Goal: Contribute content: Contribute content

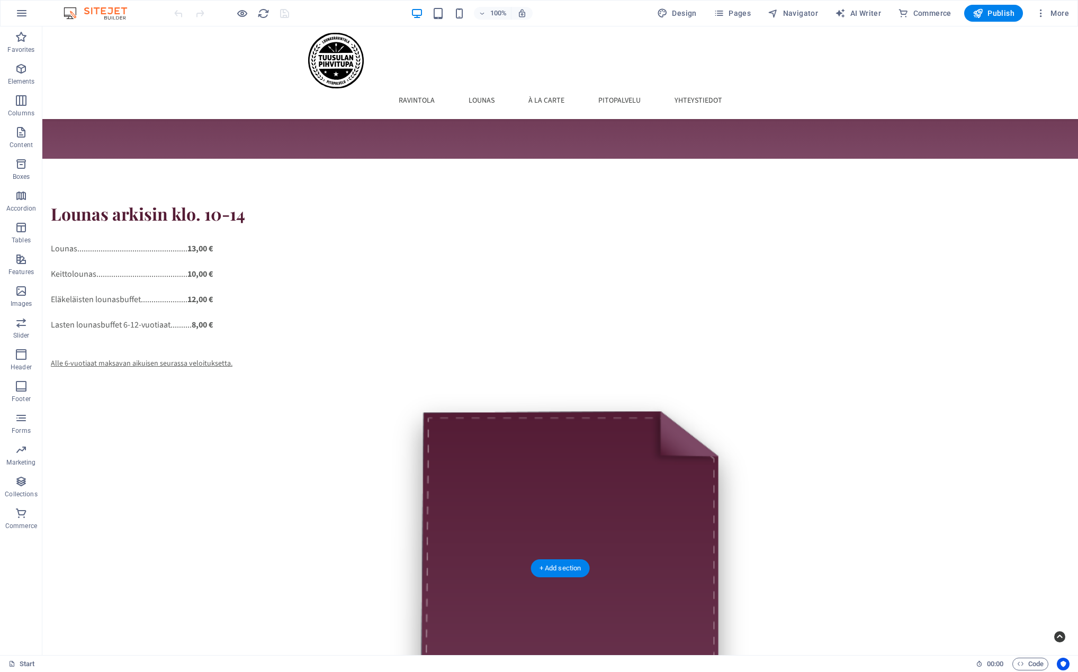
scroll to position [1346, 0]
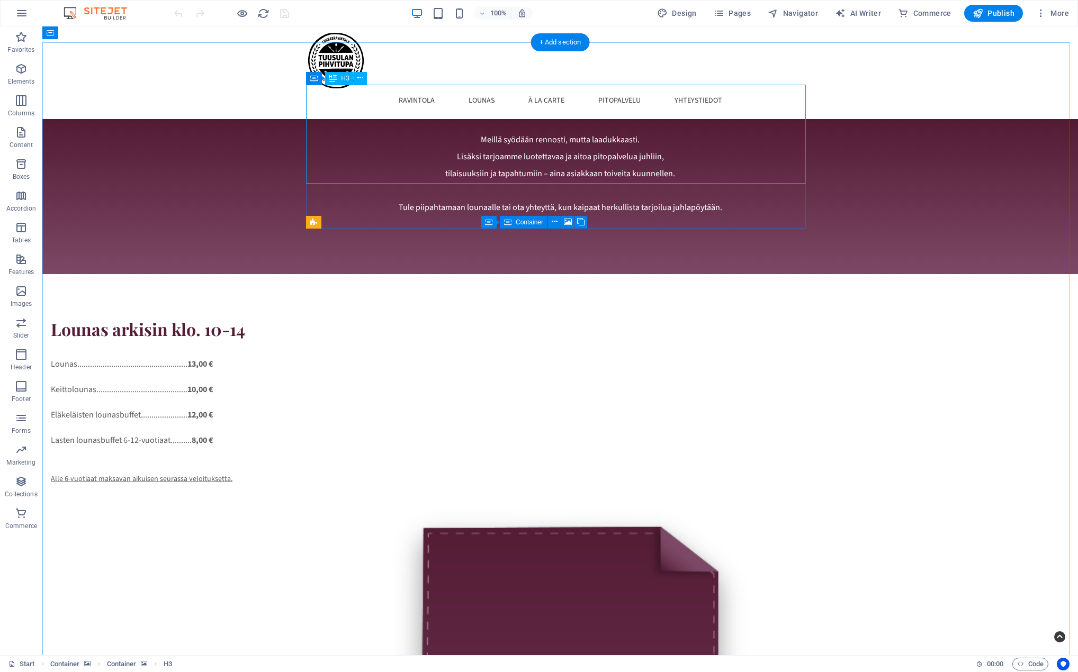
scroll to position [1240, 0]
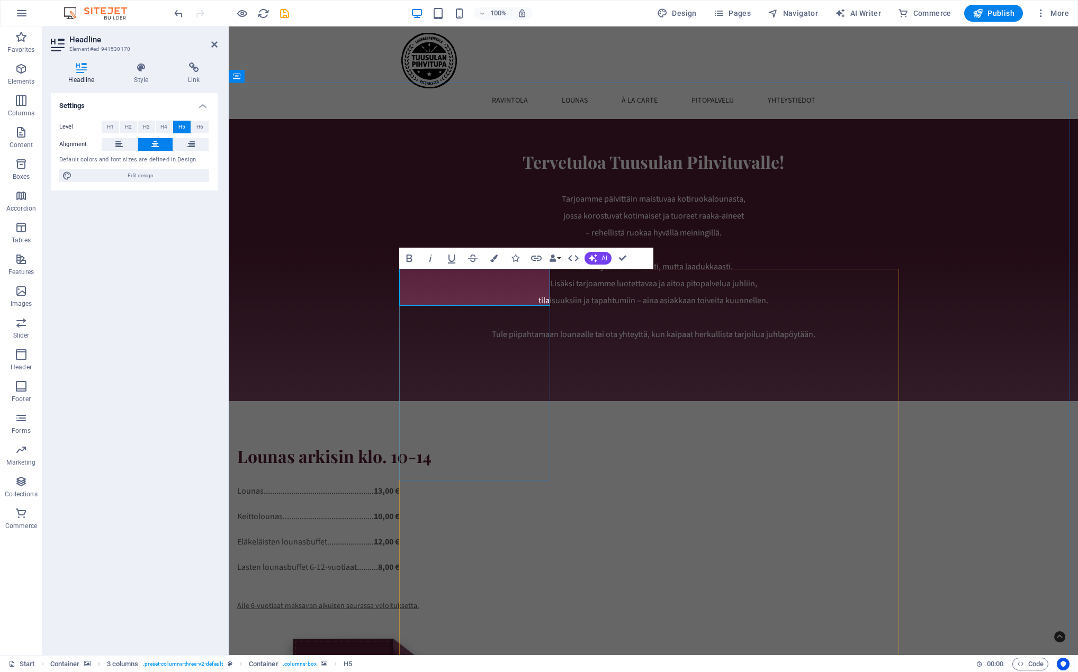
drag, startPoint x: 474, startPoint y: 299, endPoint x: 491, endPoint y: 299, distance: 16.4
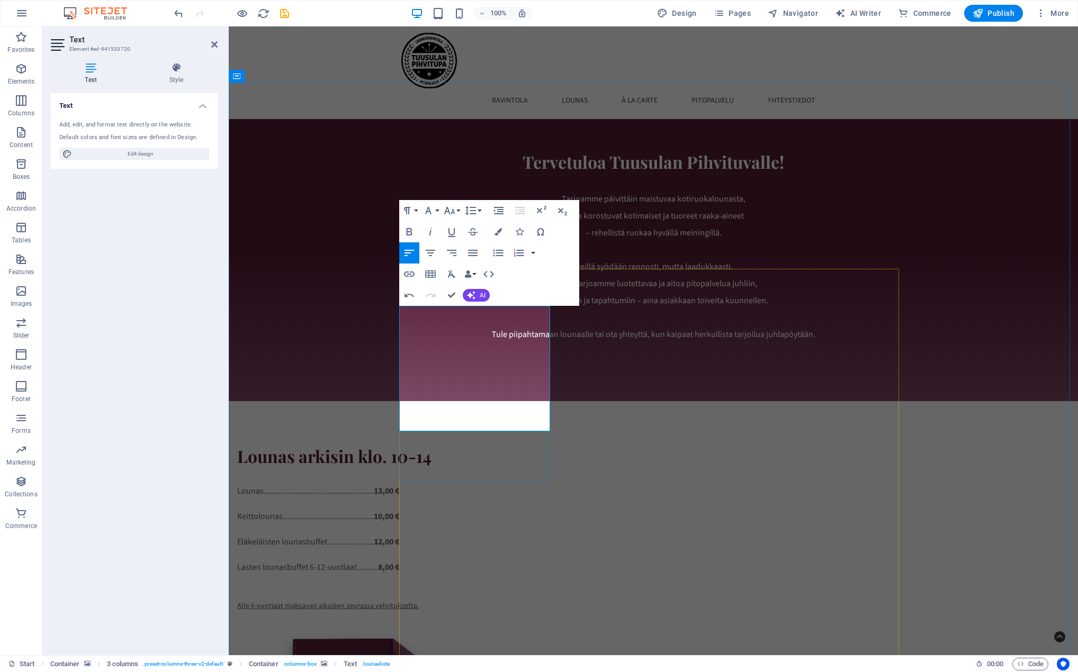
click at [431, 248] on icon "button" at bounding box center [430, 253] width 13 height 13
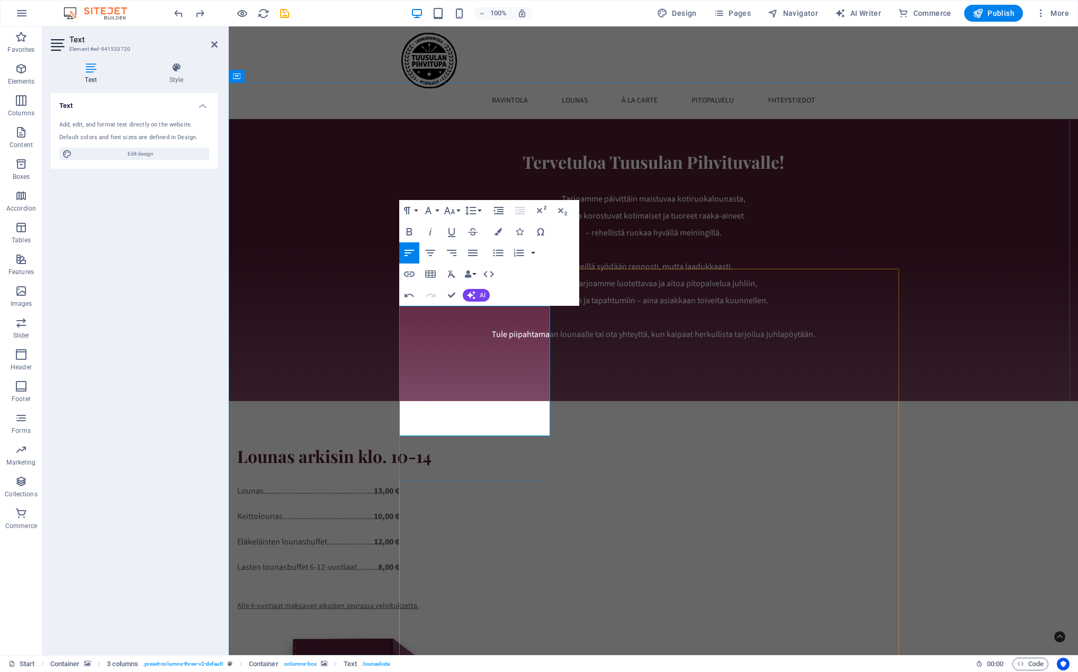
scroll to position [829, 3]
click at [429, 251] on icon "button" at bounding box center [430, 253] width 13 height 13
click at [498, 231] on icon "button" at bounding box center [497, 231] width 7 height 7
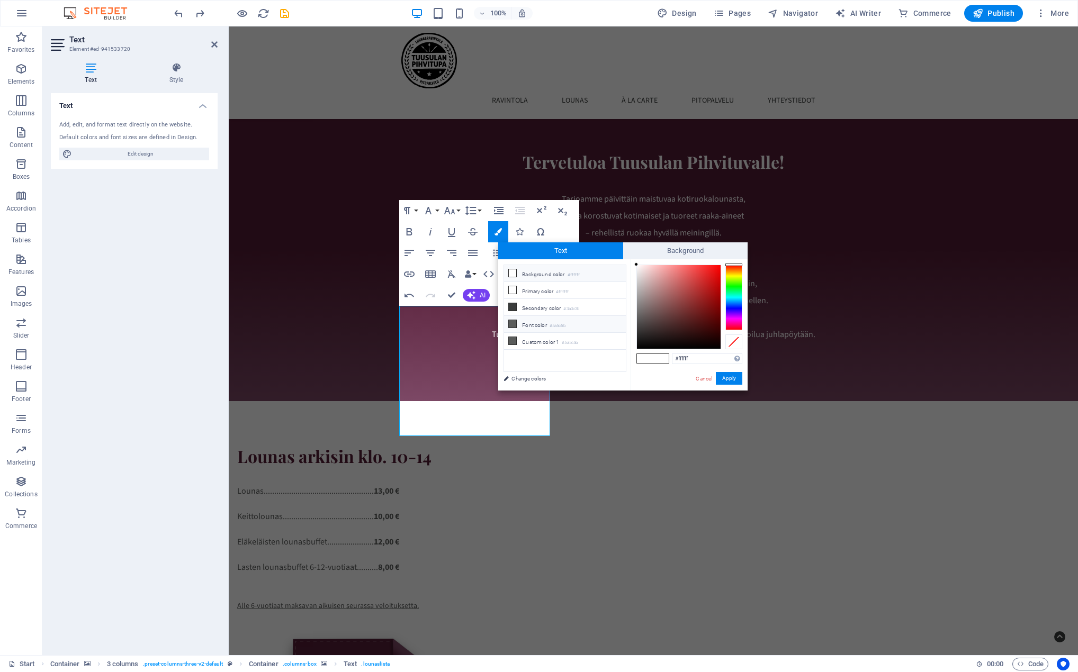
click at [535, 323] on li "Font color #5a5c5b" at bounding box center [565, 324] width 122 height 17
type input "#5a5c5b"
drag, startPoint x: 726, startPoint y: 380, endPoint x: 409, endPoint y: 382, distance: 317.1
click at [726, 380] on button "Apply" at bounding box center [729, 378] width 26 height 13
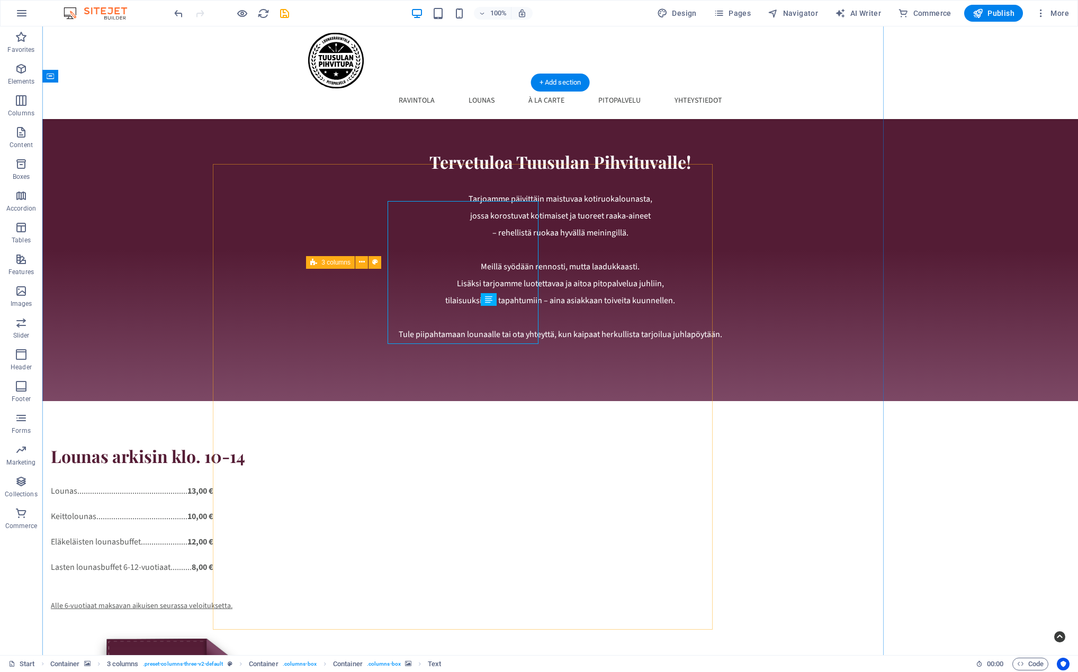
scroll to position [1240, 0]
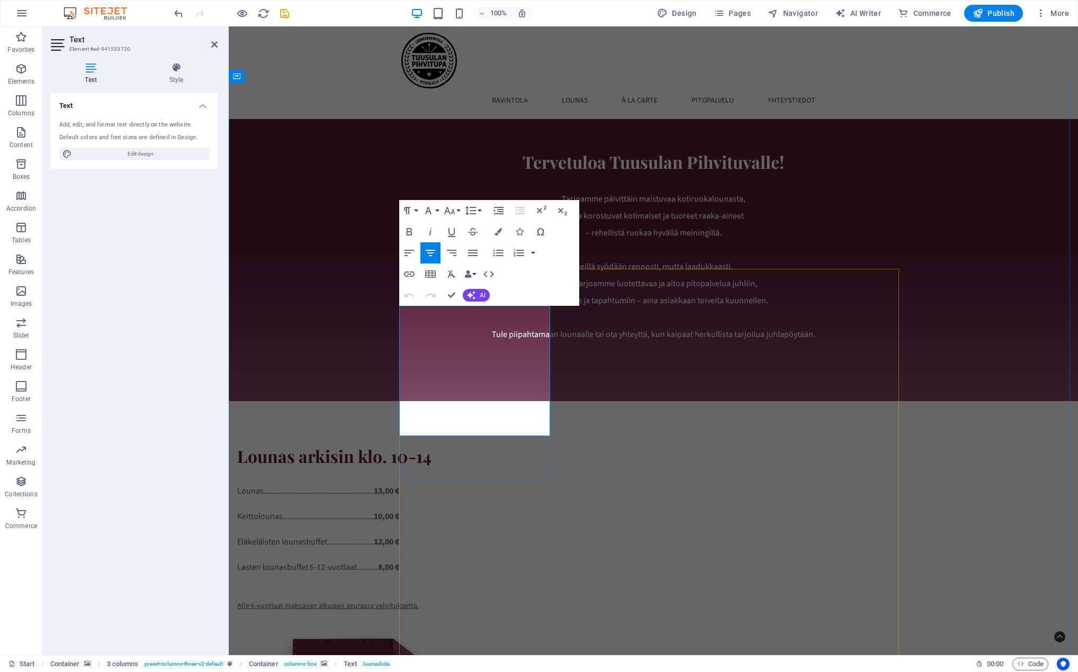
click at [500, 231] on icon "button" at bounding box center [497, 231] width 7 height 7
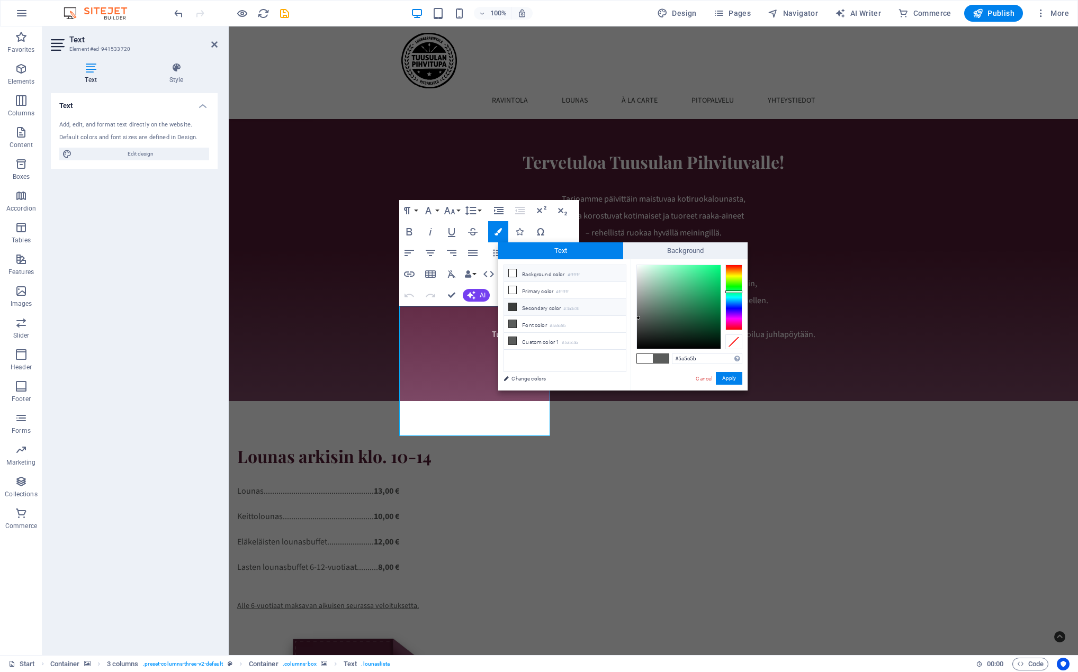
click at [539, 305] on li "Secondary color #3a3c3b" at bounding box center [565, 307] width 122 height 17
type input "#3a3c3b"
click at [732, 378] on button "Apply" at bounding box center [729, 378] width 26 height 13
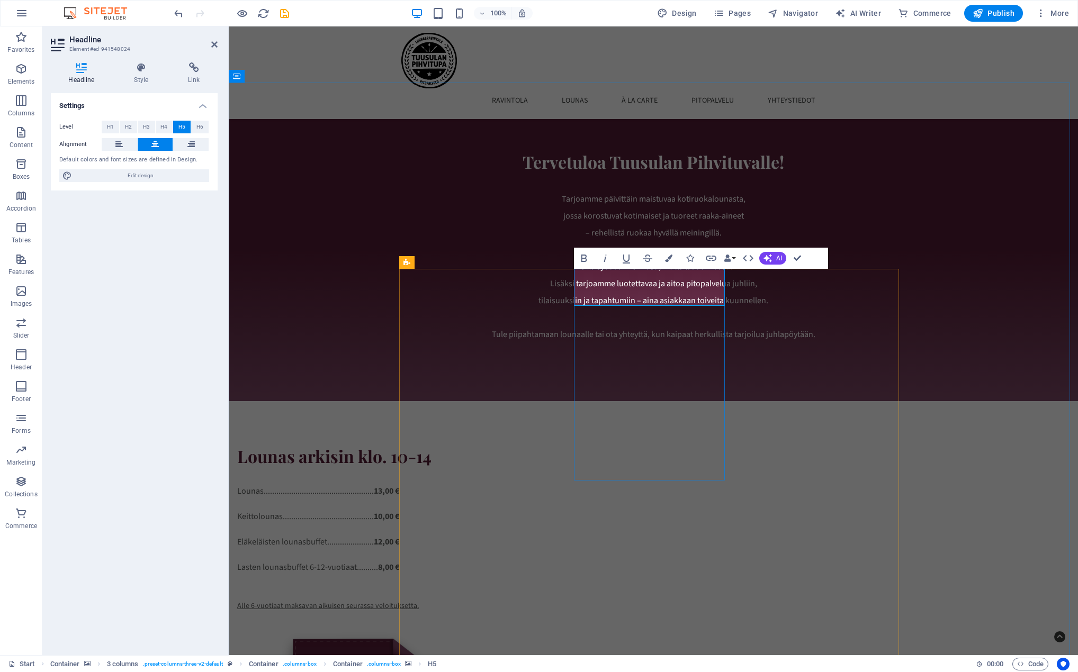
drag, startPoint x: 644, startPoint y: 298, endPoint x: 815, endPoint y: 313, distance: 172.2
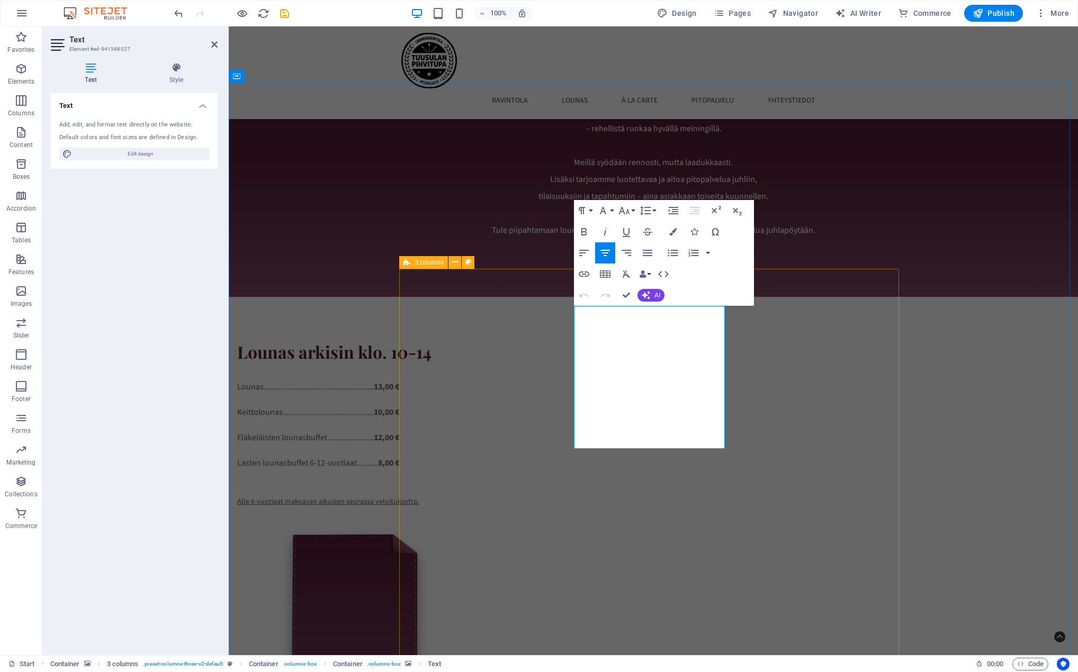
scroll to position [1136, 0]
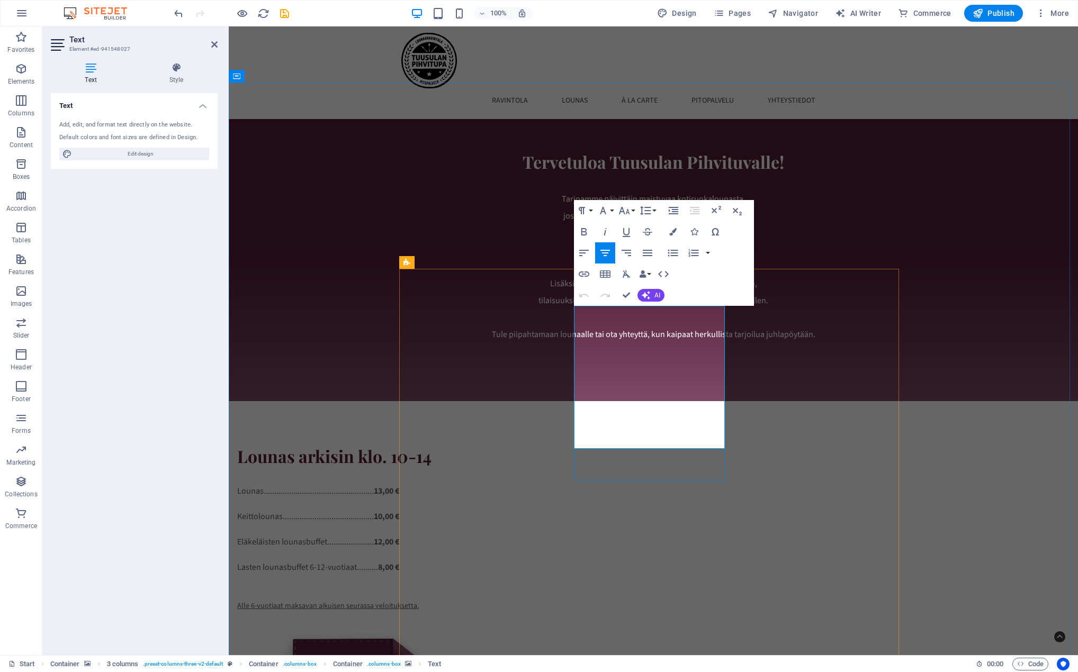
click at [602, 249] on icon "button" at bounding box center [605, 253] width 13 height 13
click at [674, 235] on icon "button" at bounding box center [672, 231] width 7 height 7
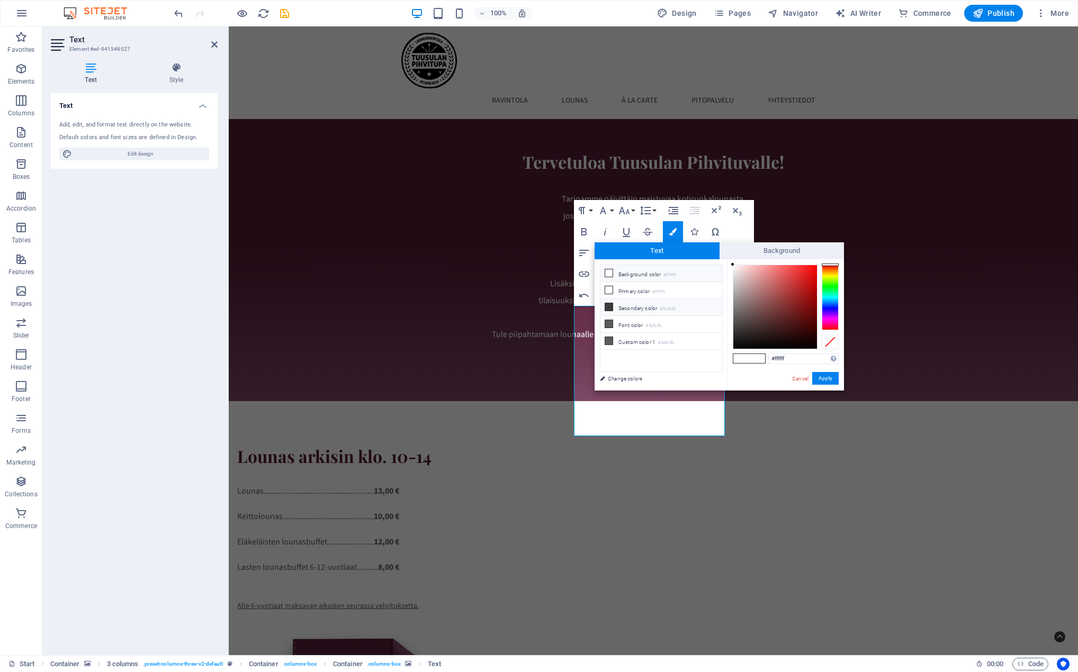
click at [605, 303] on icon at bounding box center [608, 306] width 7 height 7
type input "#3a3c3b"
click at [823, 380] on button "Apply" at bounding box center [825, 378] width 26 height 13
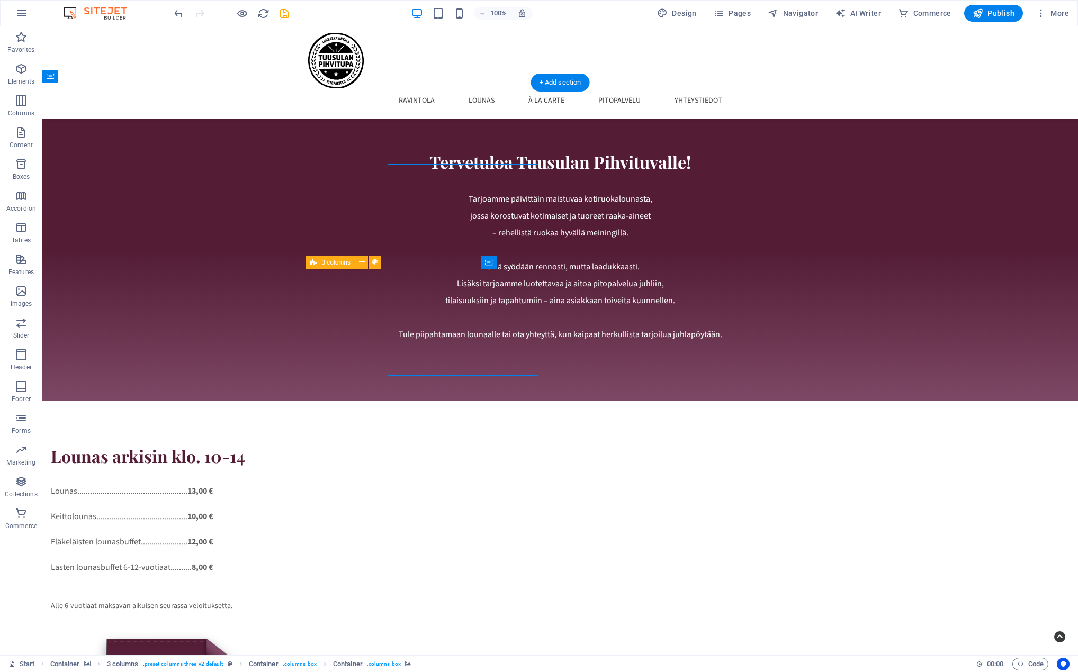
scroll to position [1240, 0]
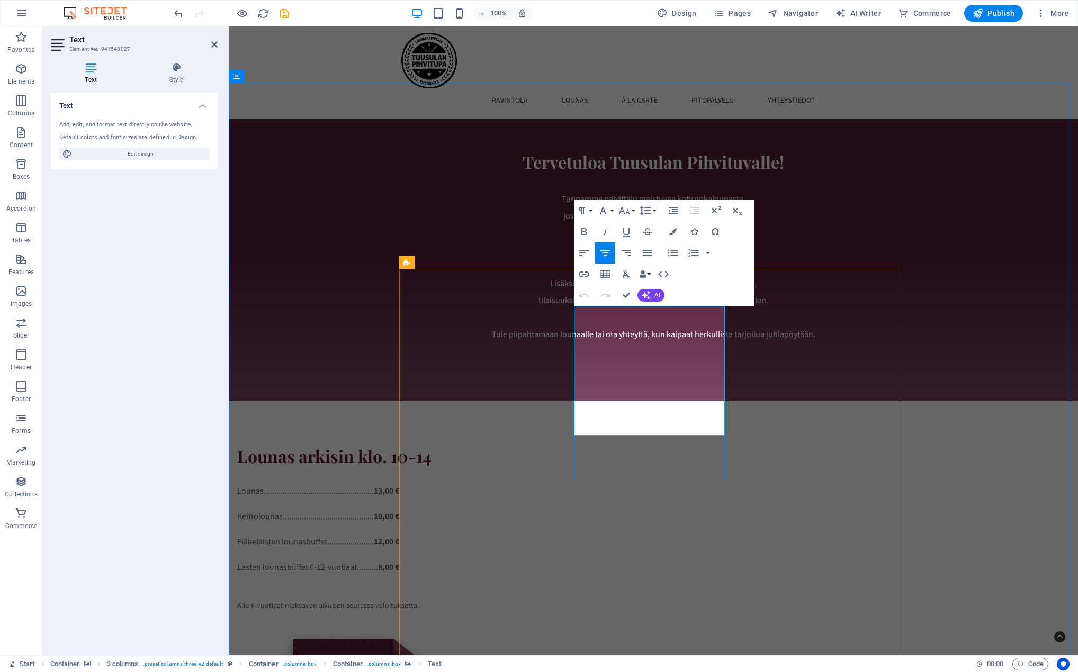
drag, startPoint x: 707, startPoint y: 328, endPoint x: 727, endPoint y: 330, distance: 20.2
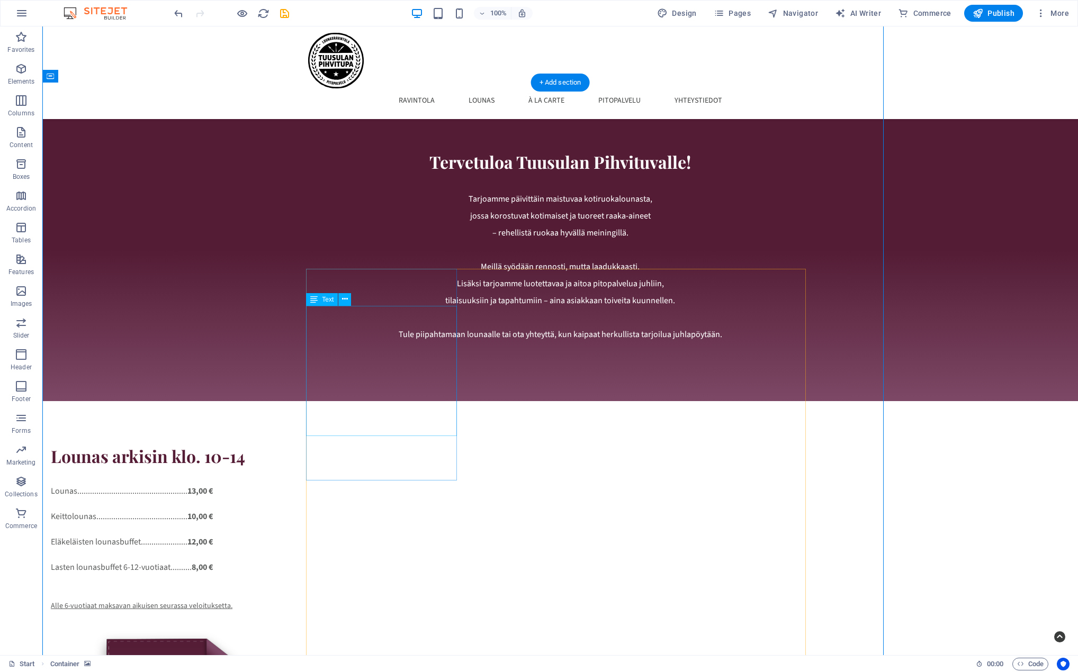
scroll to position [1240, 0]
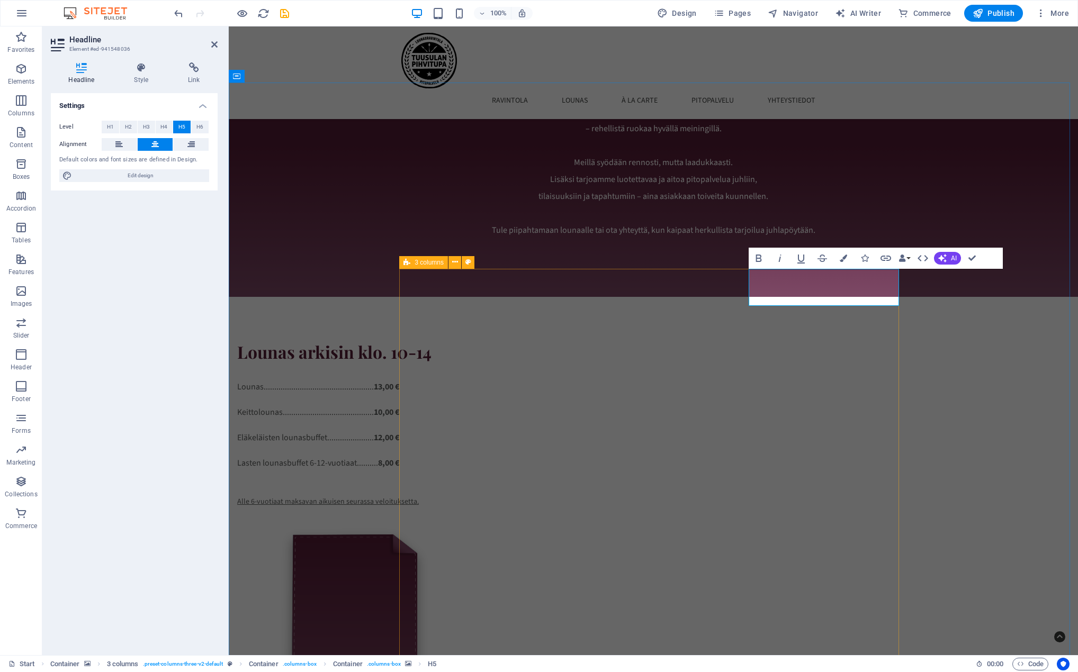
scroll to position [1136, 0]
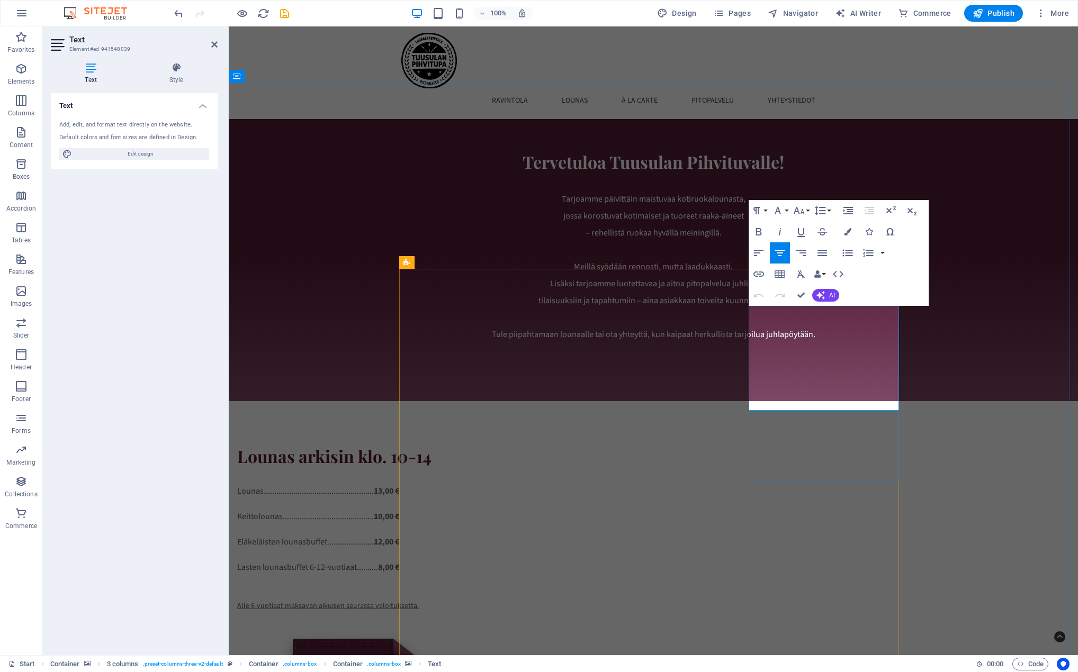
click at [781, 253] on icon "button" at bounding box center [780, 253] width 10 height 6
click at [846, 230] on icon "button" at bounding box center [847, 231] width 7 height 7
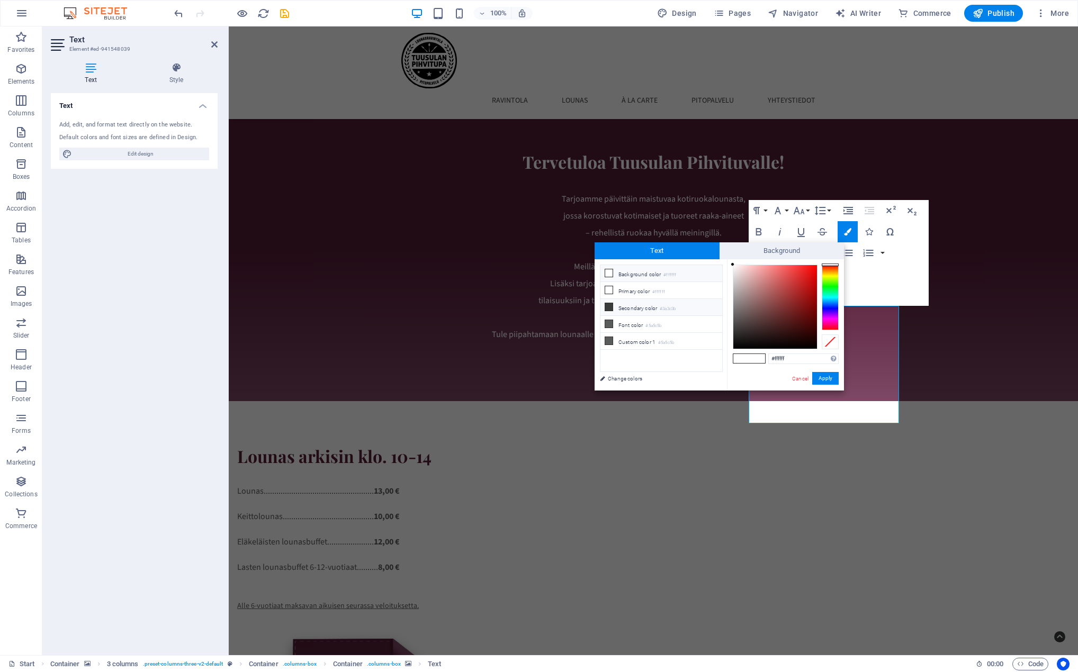
click at [635, 305] on li "Secondary color #3a3c3b" at bounding box center [661, 307] width 122 height 17
type input "#3a3c3b"
click at [828, 379] on button "Apply" at bounding box center [825, 378] width 26 height 13
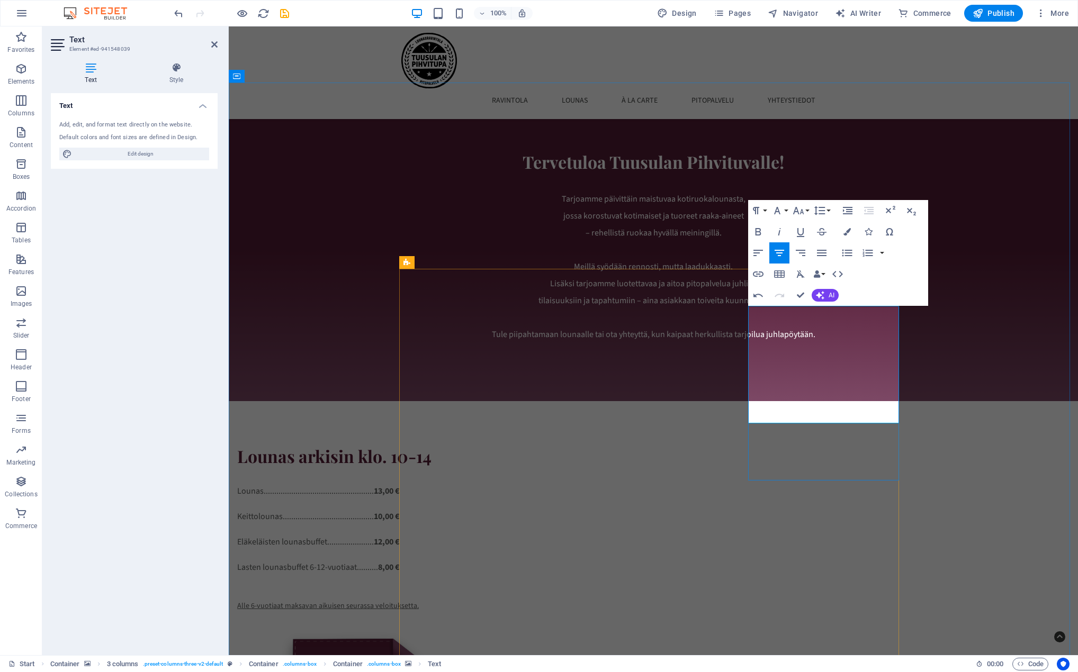
drag, startPoint x: 868, startPoint y: 327, endPoint x: 851, endPoint y: 326, distance: 17.0
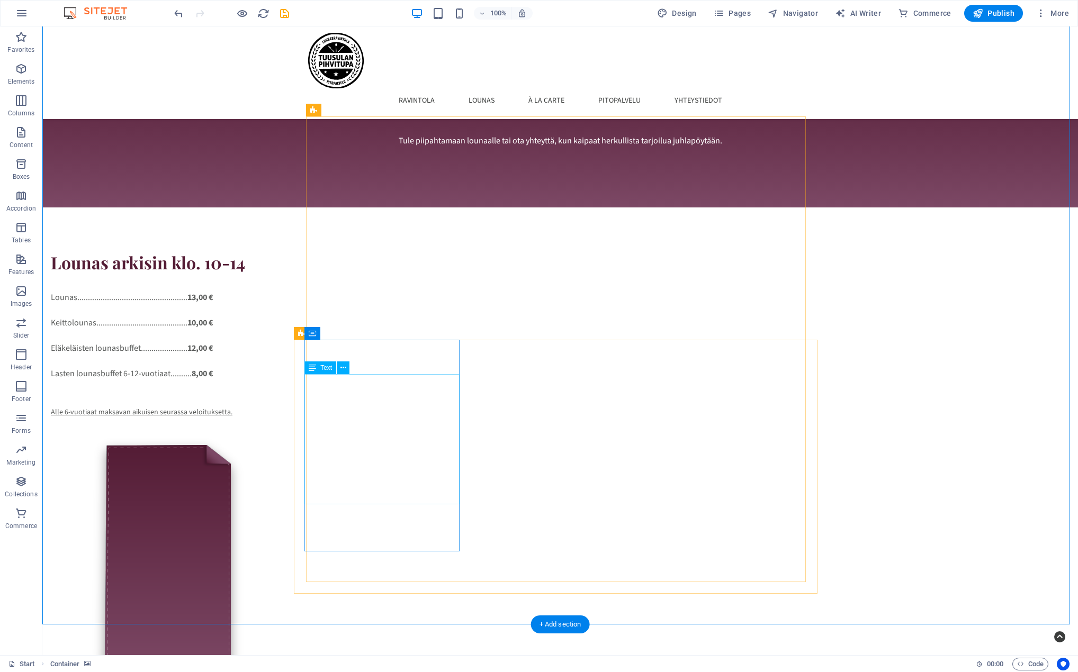
scroll to position [1399, 0]
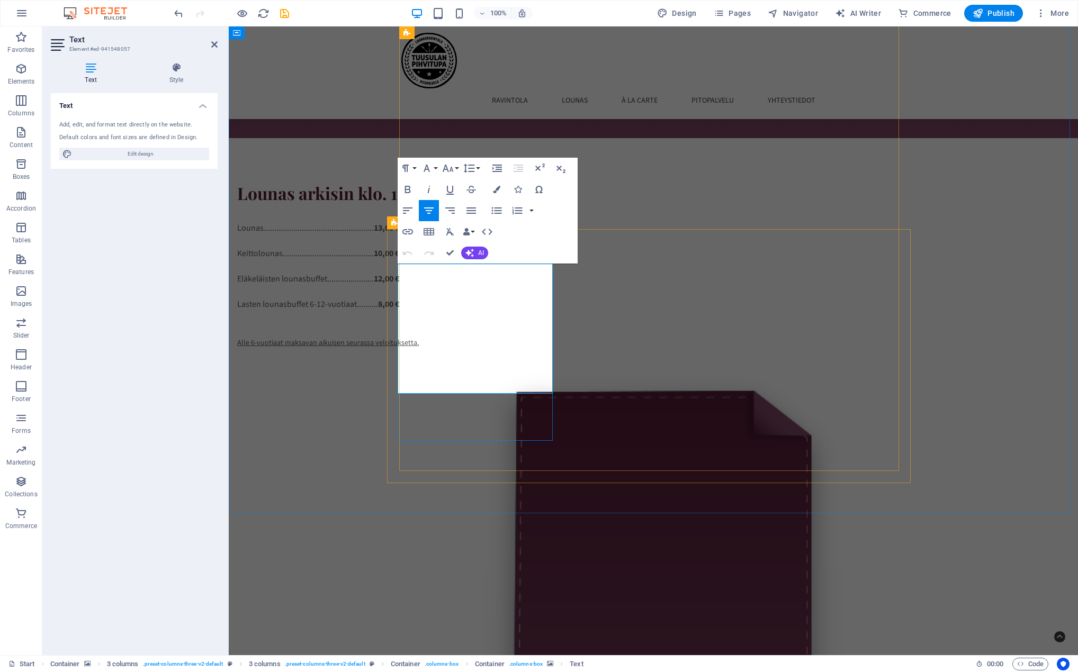
click at [428, 208] on icon "button" at bounding box center [429, 211] width 10 height 6
click at [497, 186] on icon "button" at bounding box center [496, 189] width 7 height 7
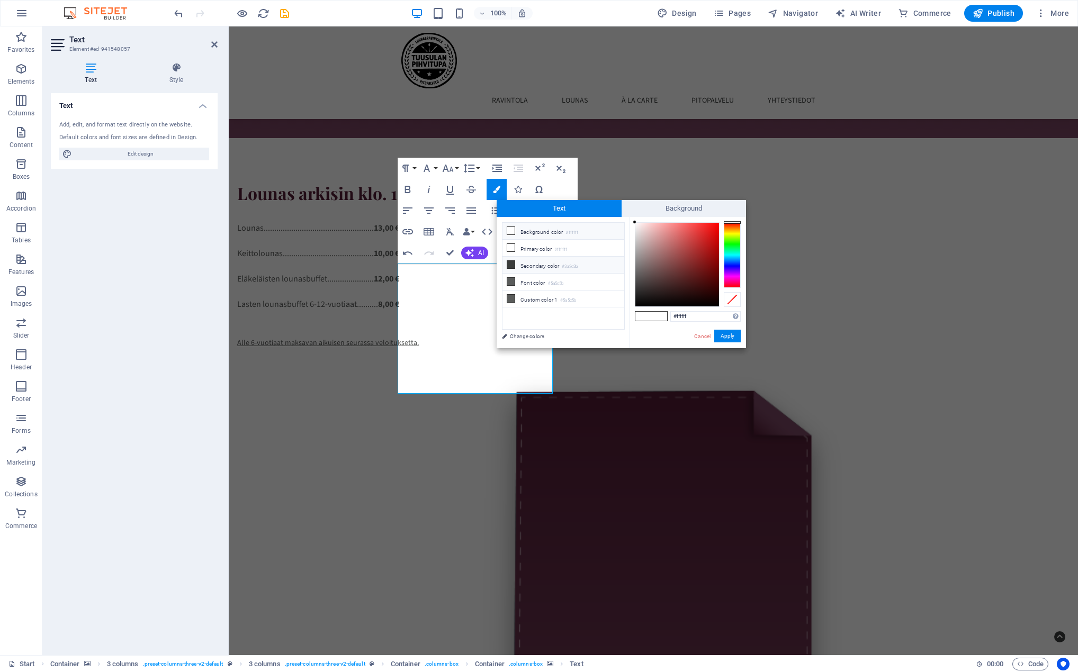
click at [534, 264] on li "Secondary color #3a3c3b" at bounding box center [563, 265] width 122 height 17
type input "#3a3c3b"
click at [728, 337] on button "Apply" at bounding box center [727, 336] width 26 height 13
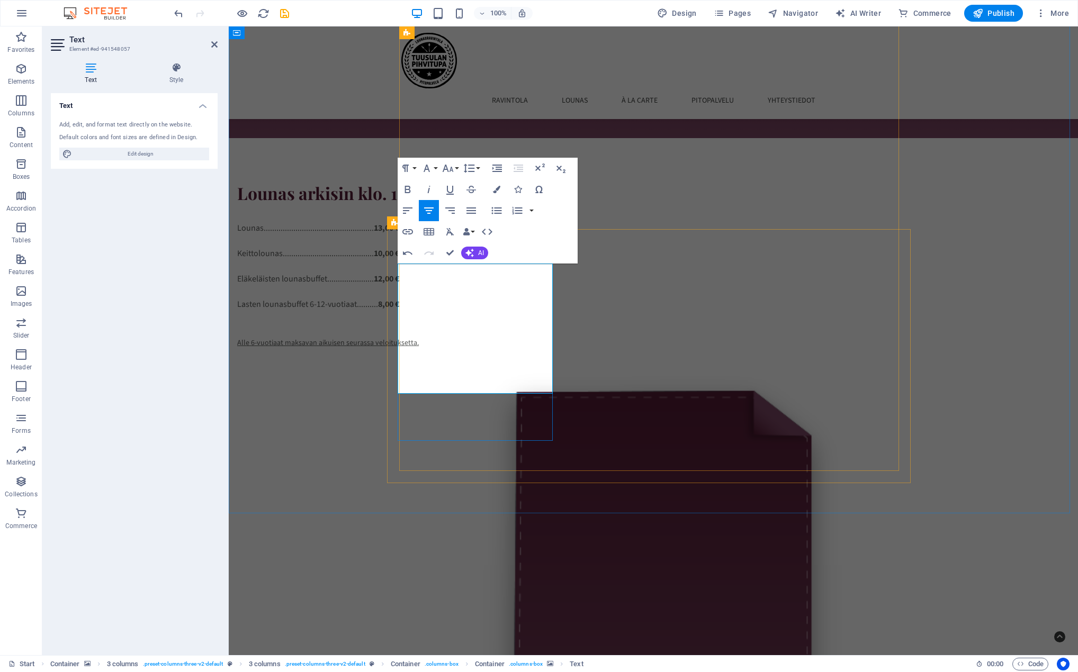
drag, startPoint x: 448, startPoint y: 348, endPoint x: 479, endPoint y: 314, distance: 46.1
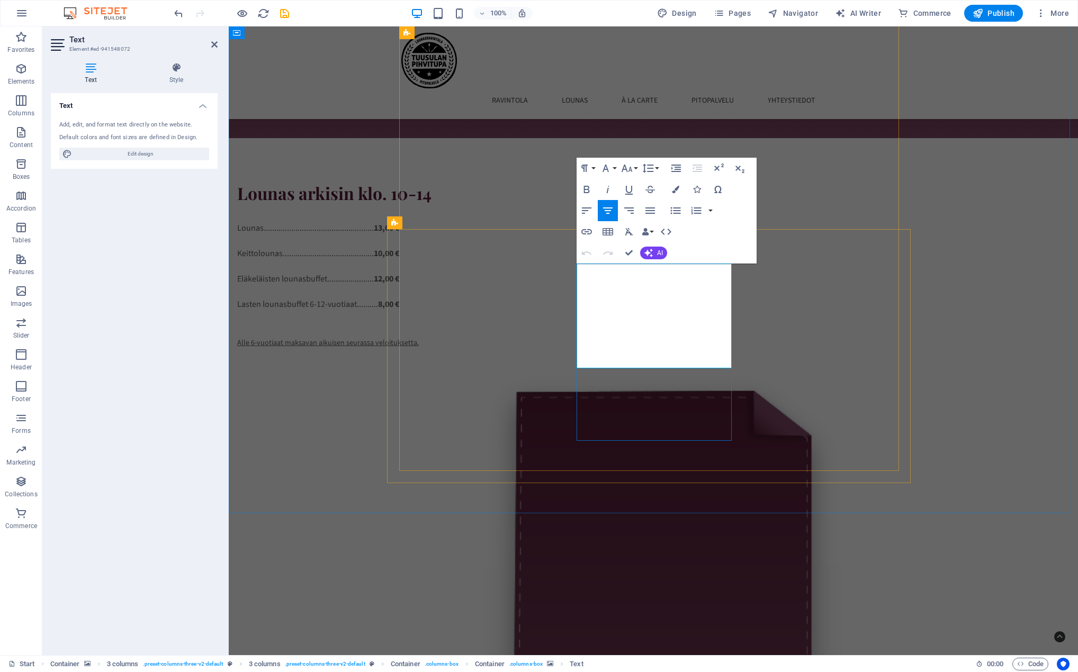
click at [674, 187] on icon "button" at bounding box center [675, 189] width 7 height 7
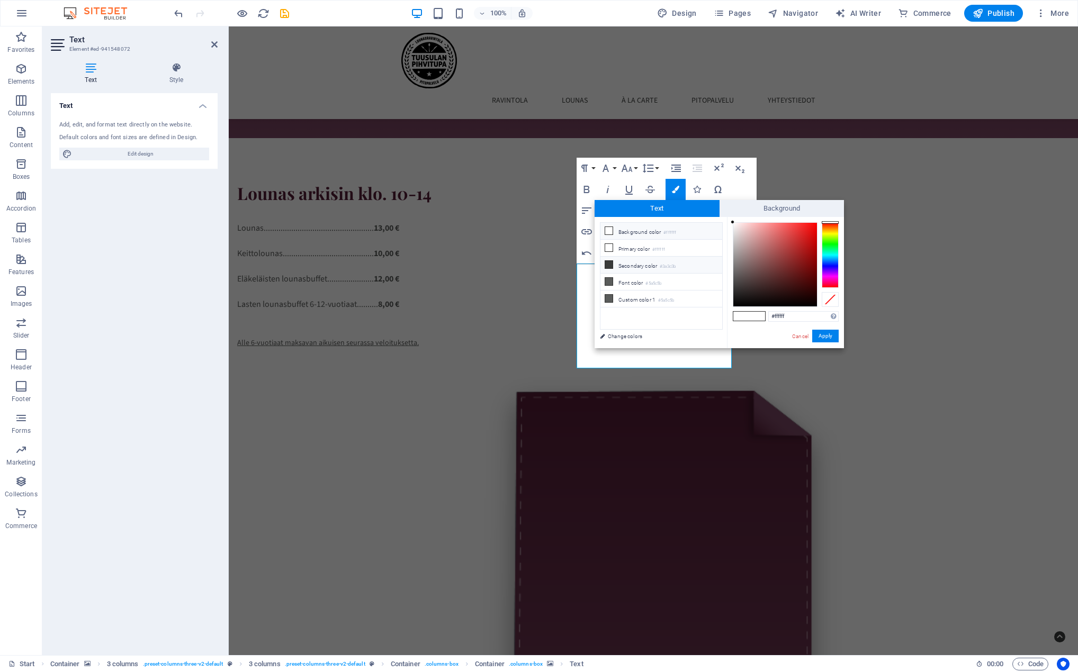
click at [629, 262] on li "Secondary color #3a3c3b" at bounding box center [661, 265] width 122 height 17
type input "#3a3c3b"
drag, startPoint x: 825, startPoint y: 335, endPoint x: 575, endPoint y: 302, distance: 252.0
click at [825, 335] on button "Apply" at bounding box center [825, 336] width 26 height 13
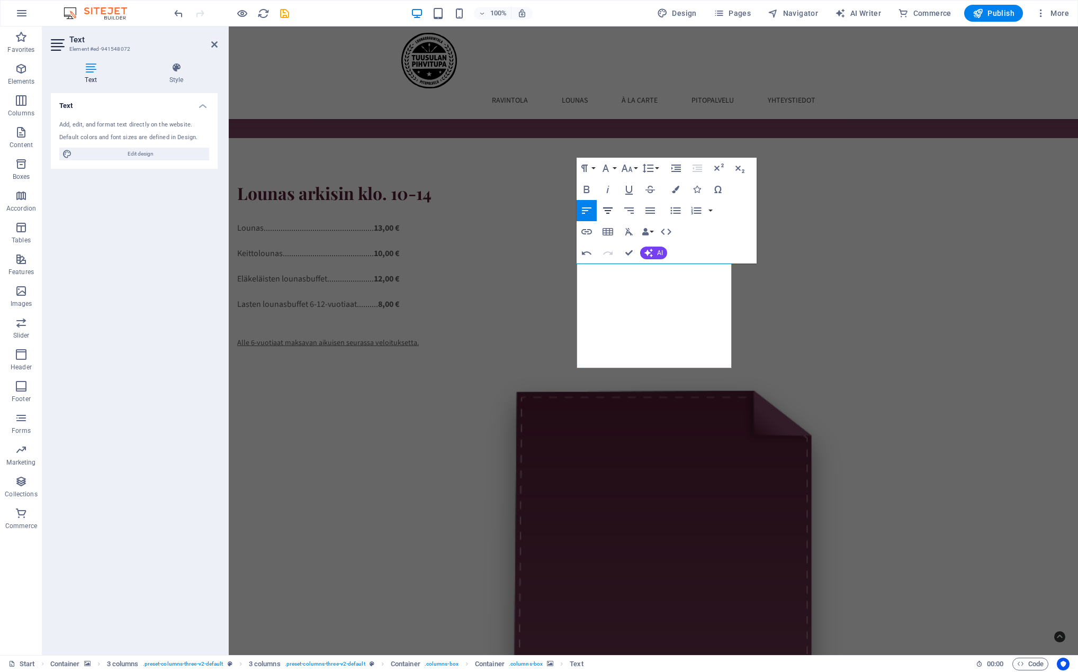
click at [610, 209] on icon "button" at bounding box center [607, 210] width 13 height 13
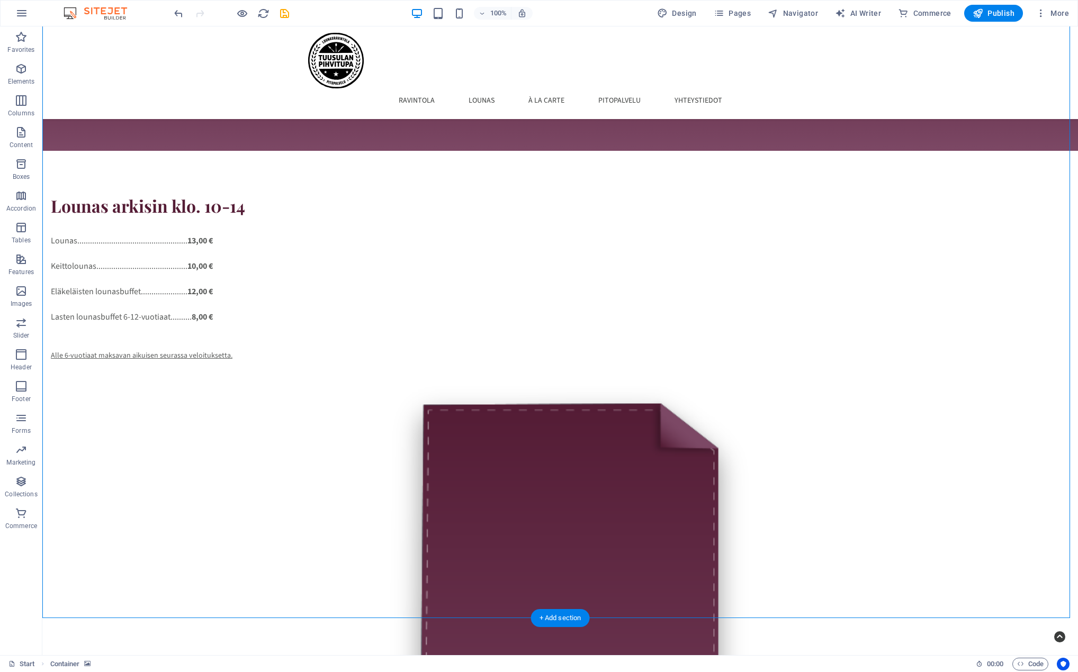
scroll to position [1399, 0]
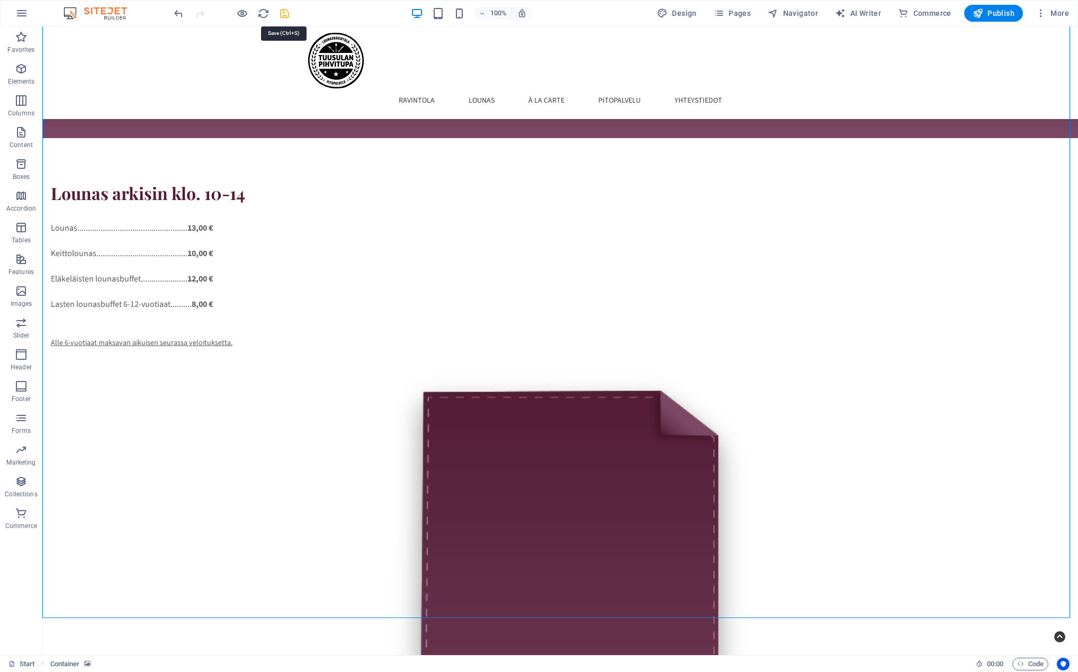
click at [283, 12] on icon "save" at bounding box center [284, 13] width 12 height 12
click at [1008, 14] on span "Publish" at bounding box center [993, 13] width 42 height 11
